Goal: Complete application form: Complete application form

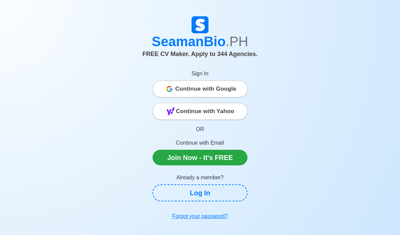
click at [234, 157] on link "Join Now - It's FREE" at bounding box center [200, 158] width 95 height 16
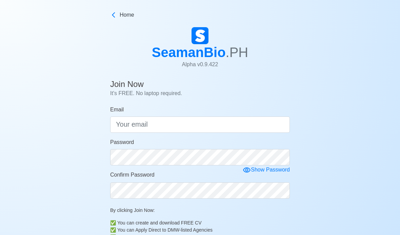
click at [121, 18] on span "Home" at bounding box center [127, 15] width 15 height 8
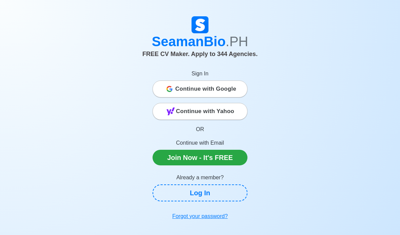
click at [237, 83] on div "Continue with Google" at bounding box center [200, 89] width 94 height 14
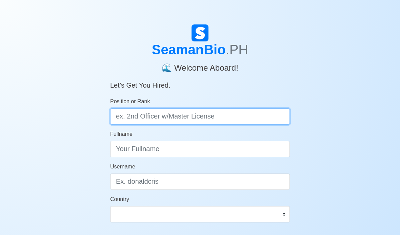
click at [274, 116] on input "Position or Rank" at bounding box center [200, 116] width 180 height 16
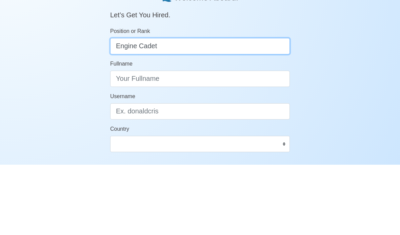
type input "Engine Cadet"
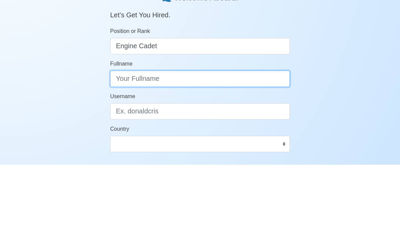
click at [129, 141] on input "Fullname" at bounding box center [200, 149] width 180 height 16
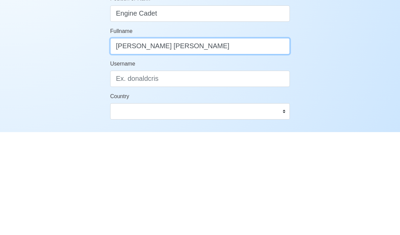
type input "Kim Chrishan Temblor Timonio"
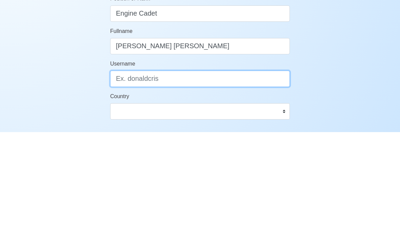
click at [123, 173] on input "Username" at bounding box center [200, 181] width 180 height 16
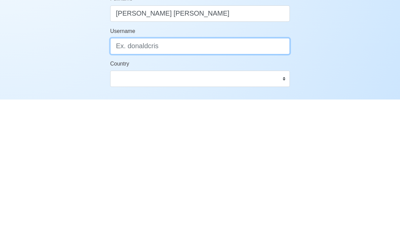
type input "I"
type input "itsurkim"
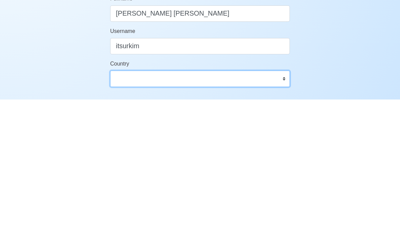
click at [125, 206] on select "Afghanistan Åland Islands Albania Algeria American Samoa Andorra Angola Anguill…" at bounding box center [200, 214] width 180 height 16
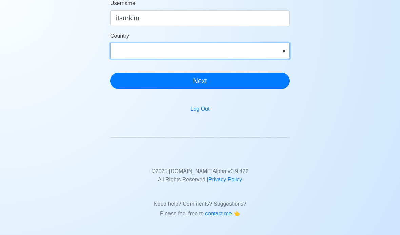
click at [280, 54] on select "Afghanistan Åland Islands Albania Algeria American Samoa Andorra Angola Anguill…" at bounding box center [200, 51] width 180 height 16
click at [289, 53] on select "Afghanistan Åland Islands Albania Algeria American Samoa Andorra Angola Anguill…" at bounding box center [200, 51] width 180 height 16
select select "PH"
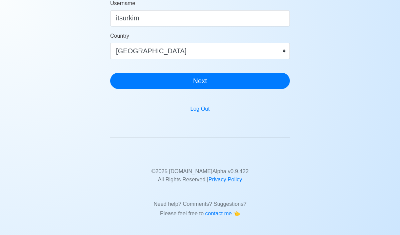
click at [269, 82] on button "Next" at bounding box center [200, 81] width 180 height 16
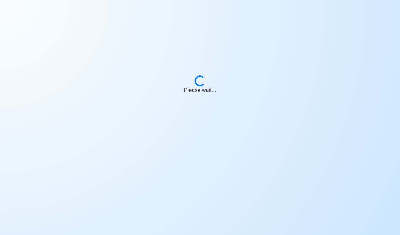
scroll to position [34, 0]
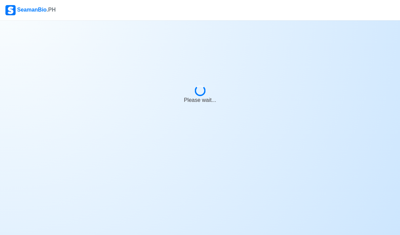
scroll to position [25, 0]
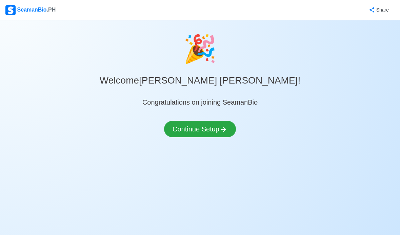
click at [225, 127] on icon at bounding box center [223, 129] width 5 height 5
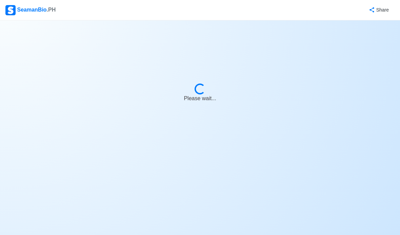
select select "Visible for Hiring"
select select "PH"
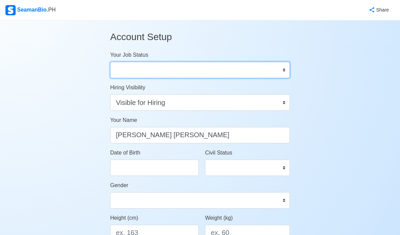
click at [277, 76] on select "Onboard Actively Looking for Job Not Looking for Job" at bounding box center [200, 70] width 180 height 16
select select "Actively Looking for Job"
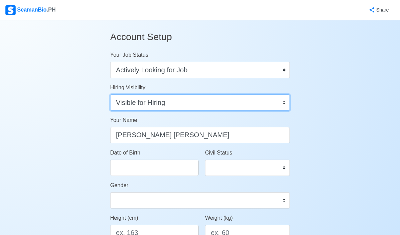
click at [274, 103] on select "Visible for Hiring Not Visible for Hiring" at bounding box center [200, 102] width 180 height 16
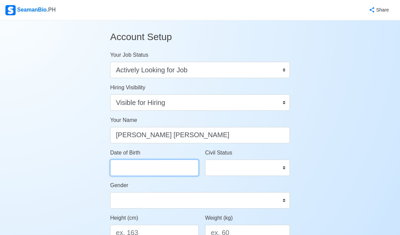
click at [184, 174] on input "Date of Birth" at bounding box center [154, 167] width 89 height 16
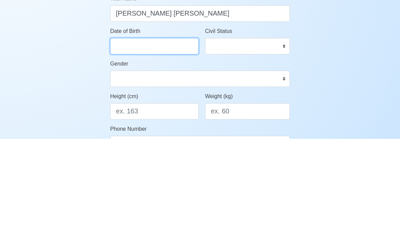
select select "****"
select select "*******"
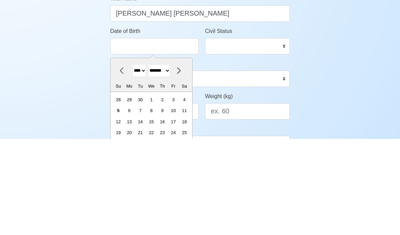
click at [147, 160] on select "**** **** **** **** **** **** **** **** **** **** **** **** **** **** **** ****…" at bounding box center [139, 166] width 14 height 13
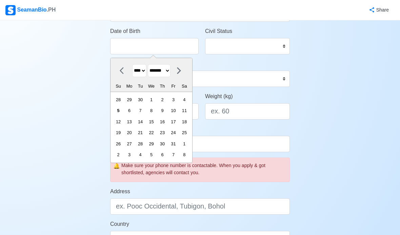
select select "****"
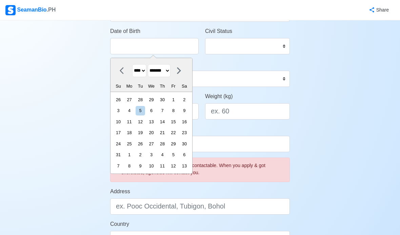
click at [171, 74] on select "******* ******** ***** ***** *** **** **** ****** ********* ******* ******** **…" at bounding box center [159, 70] width 23 height 13
select select "******"
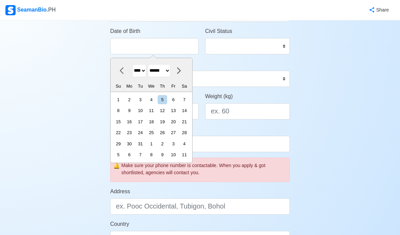
click at [134, 101] on div "2" at bounding box center [129, 99] width 9 height 9
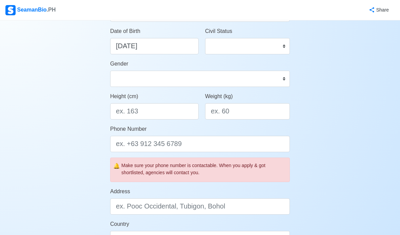
type input "08/02/2004"
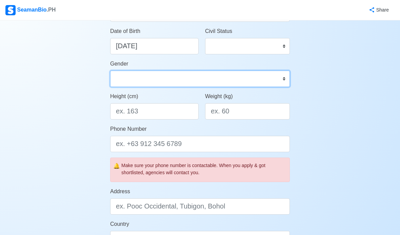
click at [122, 79] on select "Male Female" at bounding box center [200, 79] width 180 height 16
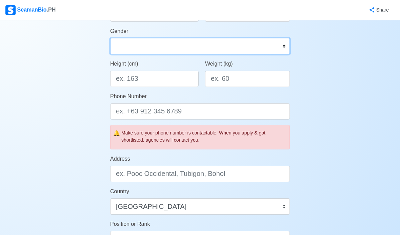
select select "Female"
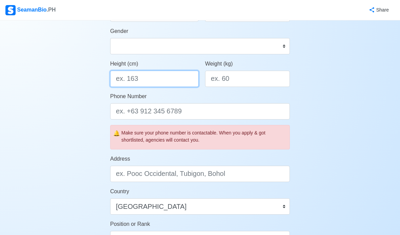
click at [119, 78] on input "Height (cm)" at bounding box center [154, 79] width 89 height 16
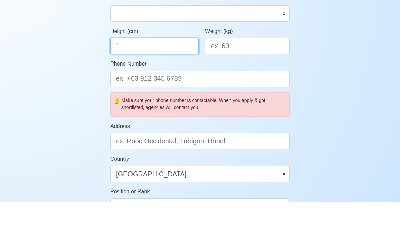
type input "1"
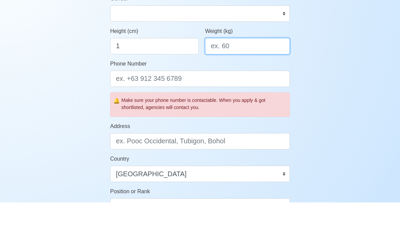
click at [246, 71] on input "Weight (kg)" at bounding box center [247, 79] width 85 height 16
type input "65"
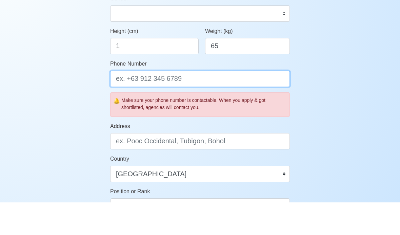
click at [218, 103] on input "Phone Number" at bounding box center [200, 111] width 180 height 16
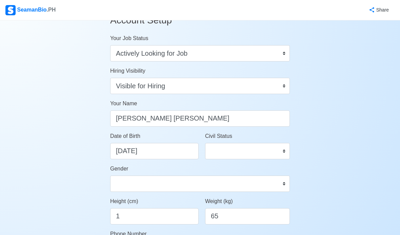
scroll to position [0, 0]
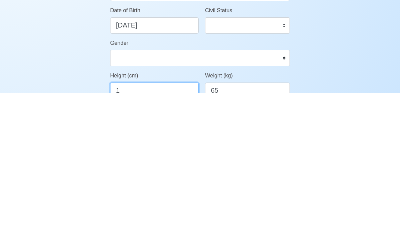
click at [134, 225] on input "1" at bounding box center [154, 233] width 89 height 16
type input "154"
click at [244, 225] on input "65" at bounding box center [247, 233] width 85 height 16
type input "6"
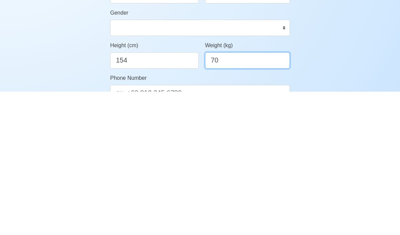
scroll to position [33, 0]
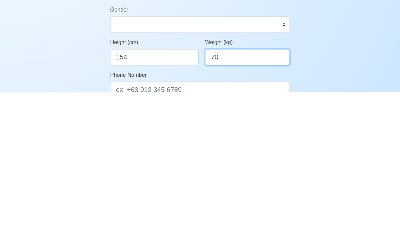
type input "70"
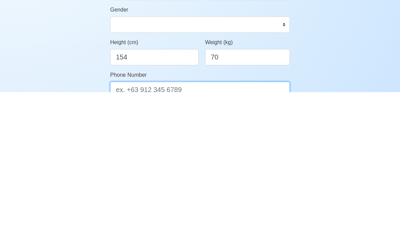
click at [242, 224] on input "Phone Number" at bounding box center [200, 232] width 180 height 16
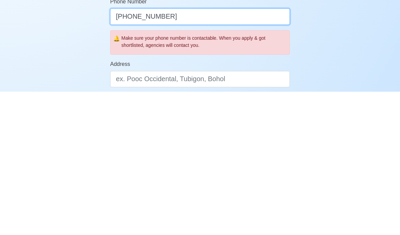
scroll to position [112, 0]
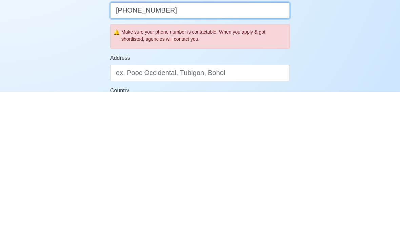
type input "+639541647753"
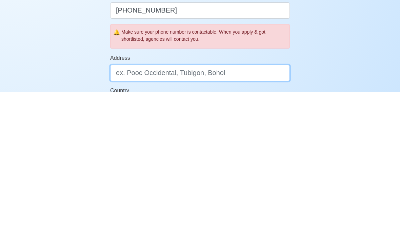
click at [260, 208] on input "Address" at bounding box center [200, 216] width 180 height 16
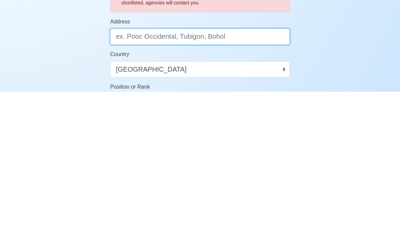
scroll to position [150, 0]
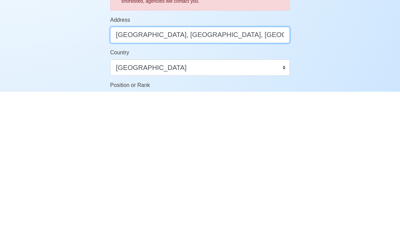
type input "Poblacion, Laak, Davao de Oro"
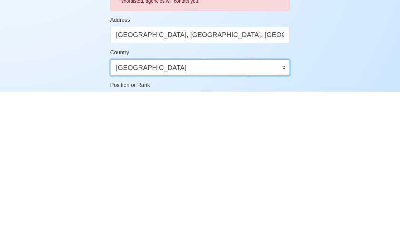
click at [117, 203] on select "Afghanistan Åland Islands Albania Algeria American Samoa Andorra Angola Anguill…" at bounding box center [200, 211] width 180 height 16
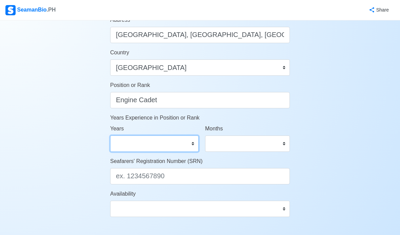
click at [118, 144] on select "0 1 2 3 4 5 6 7 8 9 10 11 12 13 14 15 16 17 18 19 20 21 22 23 24 25 26 27 28 29…" at bounding box center [154, 143] width 89 height 16
click at [120, 143] on select "0 1 2 3 4 5 6 7 8 9 10 11 12 13 14 15 16 17 18 19 20 21 22 23 24 25 26 27 28 29…" at bounding box center [154, 143] width 89 height 16
click at [119, 146] on select "0 1 2 3 4 5 6 7 8 9 10 11 12 13 14 15 16 17 18 19 20 21 22 23 24 25 26 27 28 29…" at bounding box center [154, 143] width 89 height 16
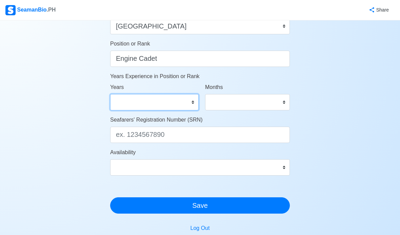
scroll to position [342, 0]
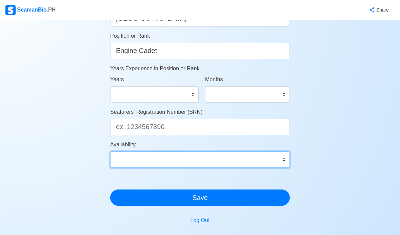
click at [275, 160] on select "Immediate Nov 2025 Dec 2025 Jan 2026 Feb 2026 Mar 2026 Apr 2026 May 2026 Jun 20…" at bounding box center [200, 159] width 180 height 16
